Goal: Transaction & Acquisition: Purchase product/service

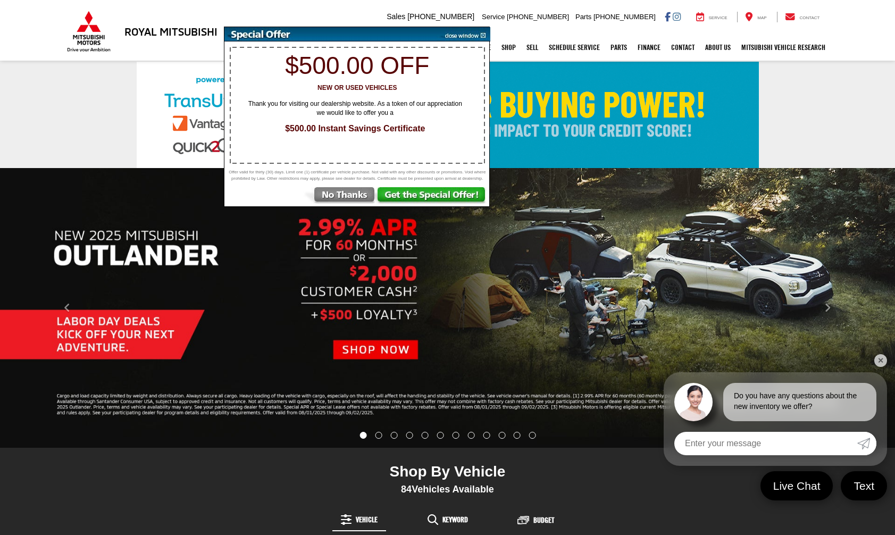
click at [346, 193] on div "Offer valid for thirty (30) days. Limit one (1) certificate per vehicle purchas…" at bounding box center [357, 187] width 266 height 37
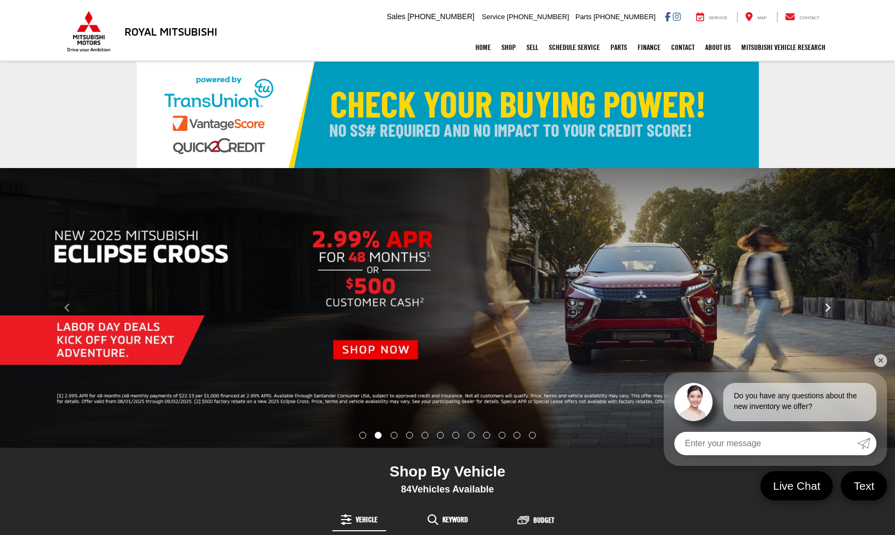
click at [826, 305] on icon "Click to view next picture." at bounding box center [827, 307] width 7 height 11
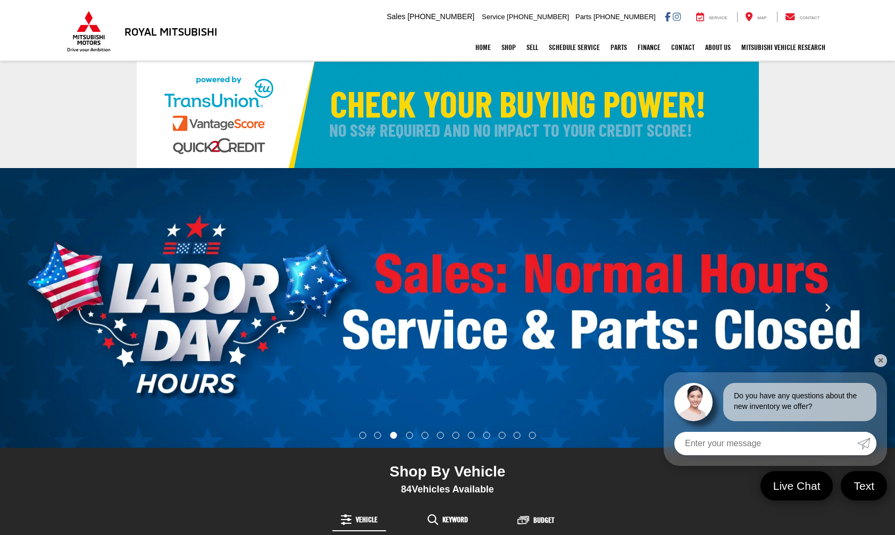
click at [827, 312] on icon "Click to view next picture." at bounding box center [827, 307] width 7 height 11
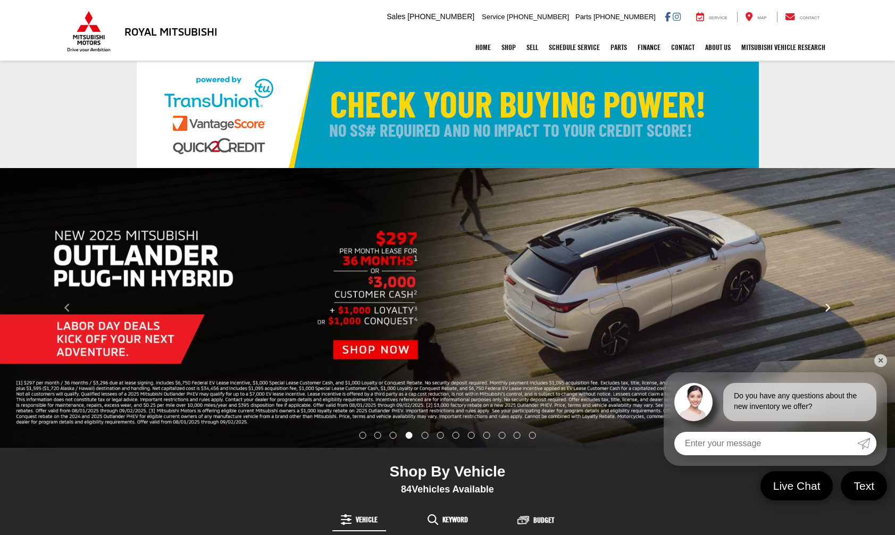
click at [827, 312] on icon "Click to view next picture." at bounding box center [827, 307] width 7 height 11
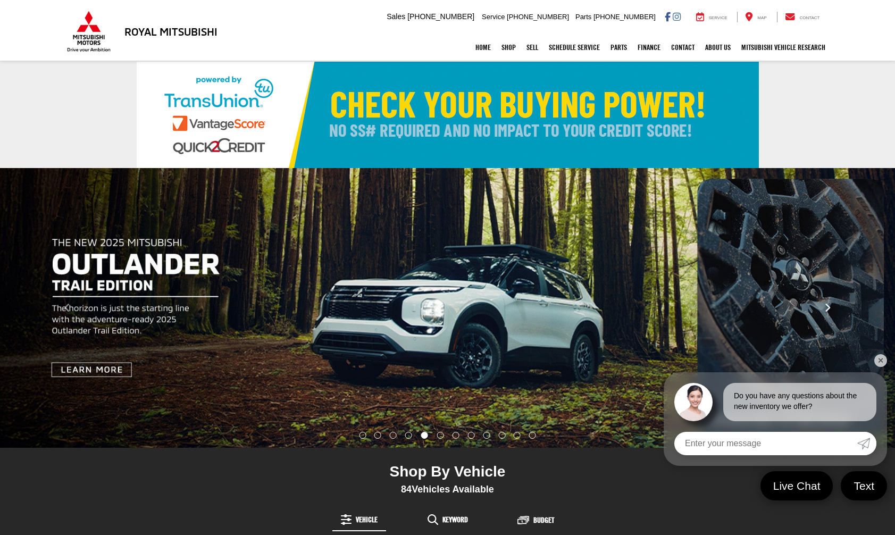
click at [827, 312] on icon "Click to view next picture." at bounding box center [827, 307] width 7 height 11
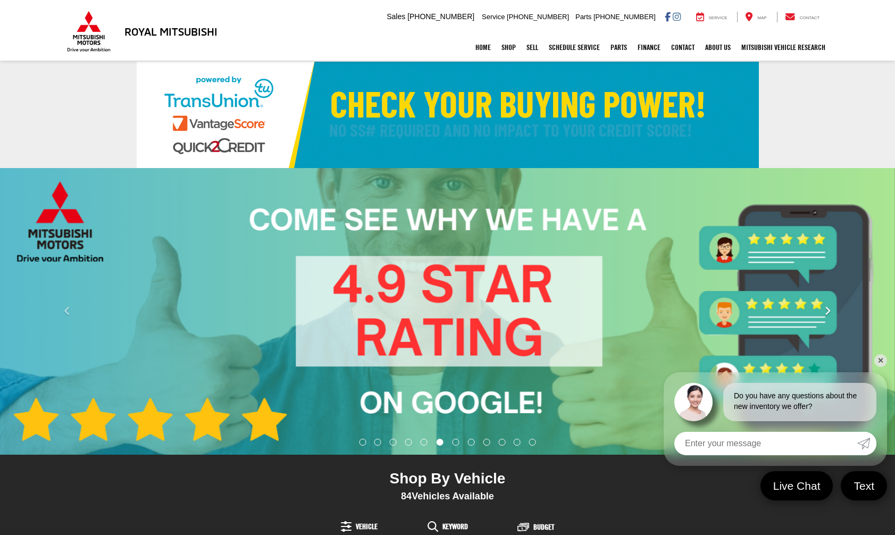
click at [827, 312] on icon "Click to view next picture." at bounding box center [827, 311] width 7 height 11
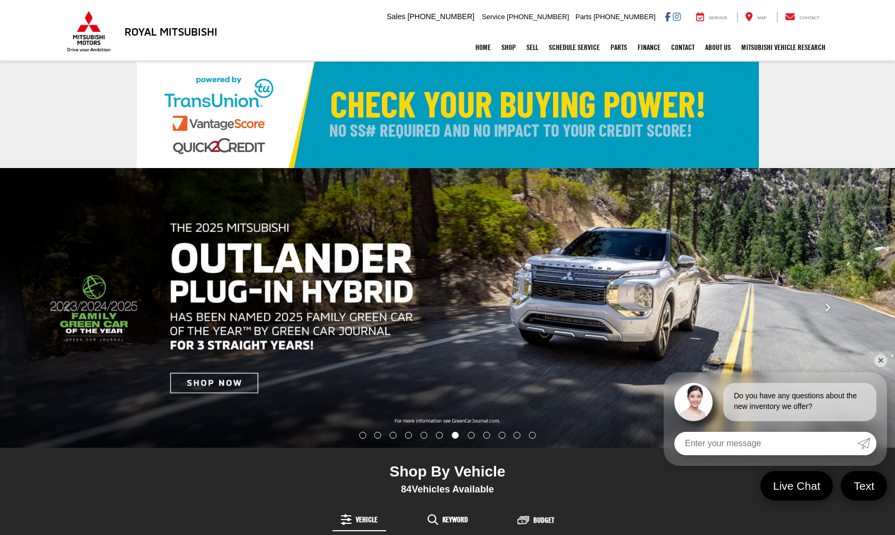
click at [827, 312] on icon "Click to view next picture." at bounding box center [827, 307] width 7 height 11
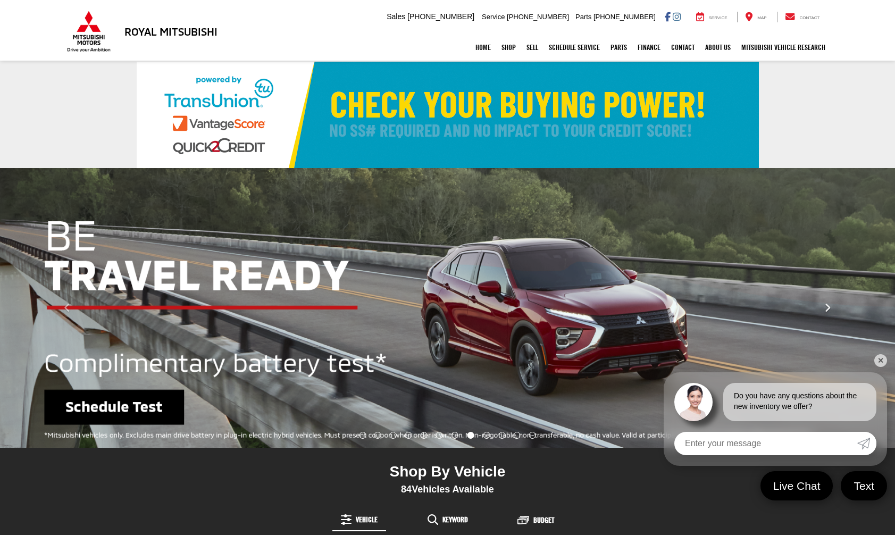
click at [827, 312] on icon "Click to view next picture." at bounding box center [827, 307] width 7 height 11
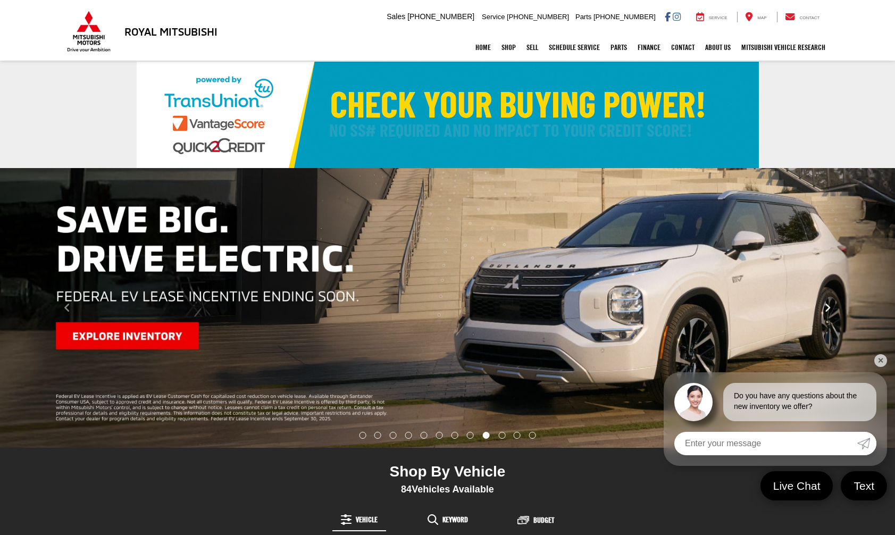
click at [827, 312] on icon "Click to view next picture." at bounding box center [827, 307] width 7 height 11
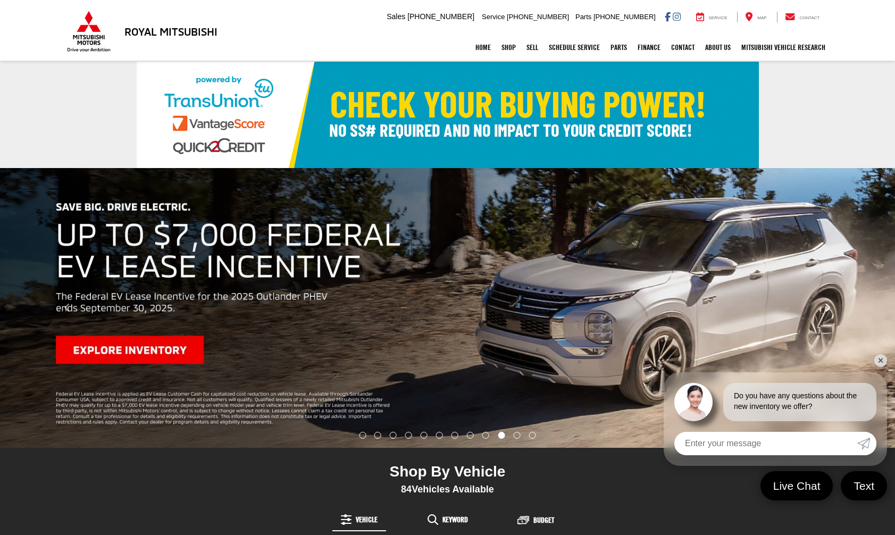
click at [827, 312] on icon "Click to view next picture." at bounding box center [827, 307] width 7 height 11
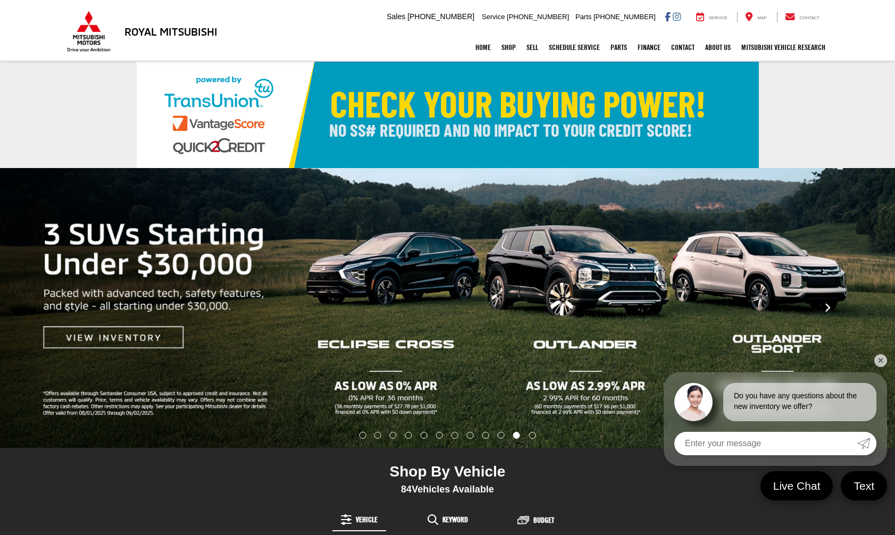
click at [827, 312] on icon "Click to view next picture." at bounding box center [827, 307] width 7 height 11
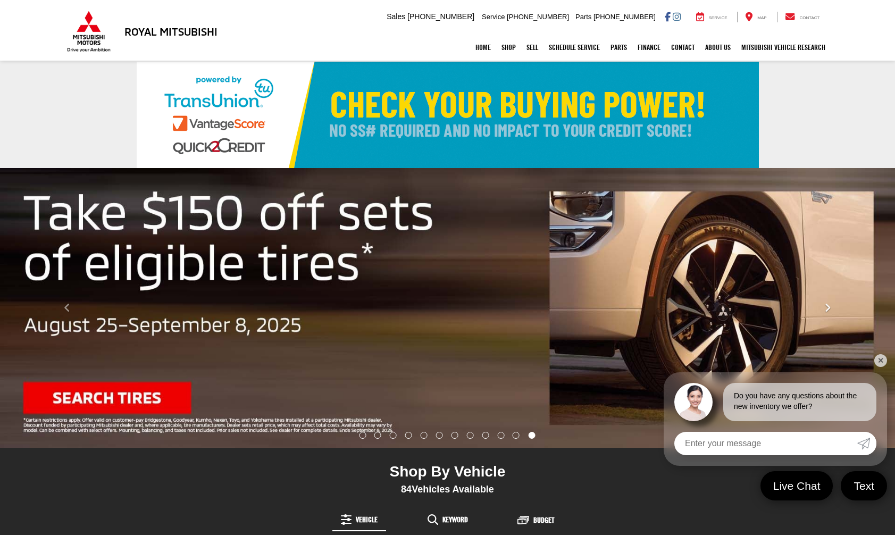
click at [827, 312] on icon "Click to view next picture." at bounding box center [827, 307] width 7 height 11
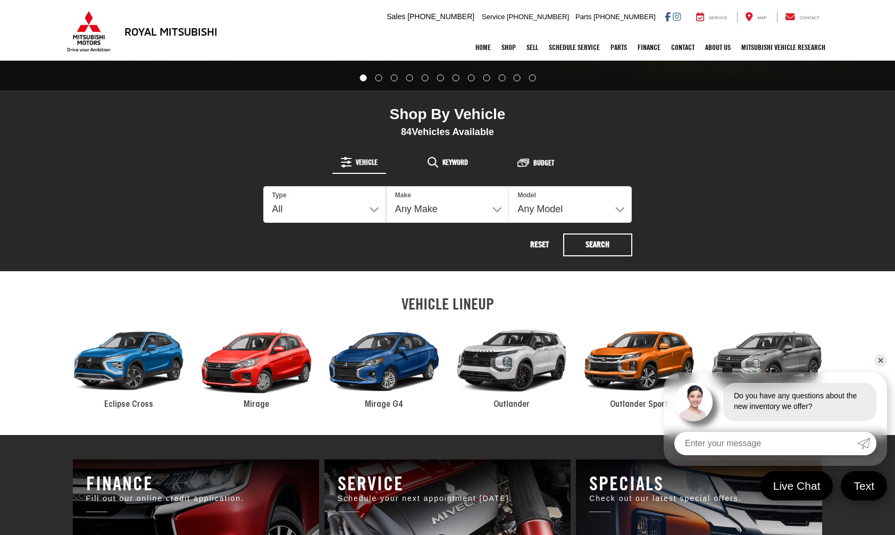
scroll to position [417, 0]
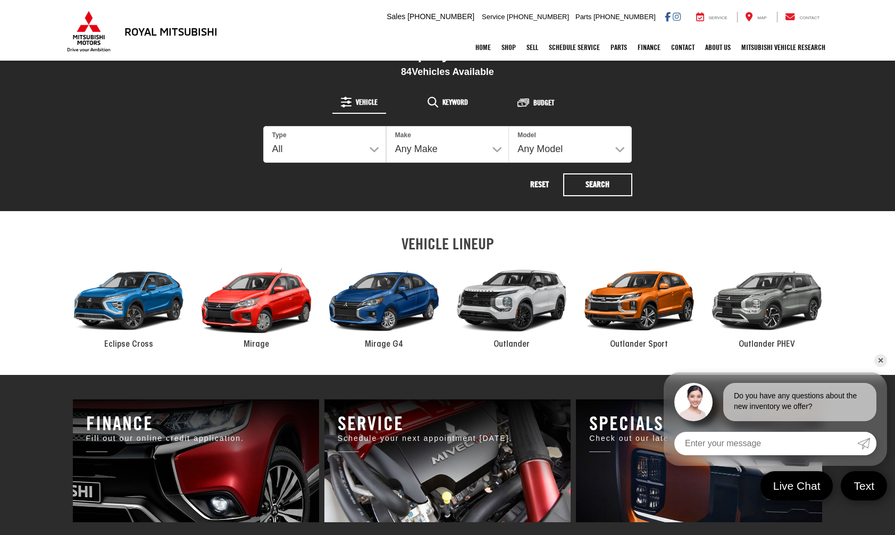
click at [508, 307] on div "2024 Mitsubishi Outlander" at bounding box center [512, 301] width 128 height 86
